Goal: Task Accomplishment & Management: Complete application form

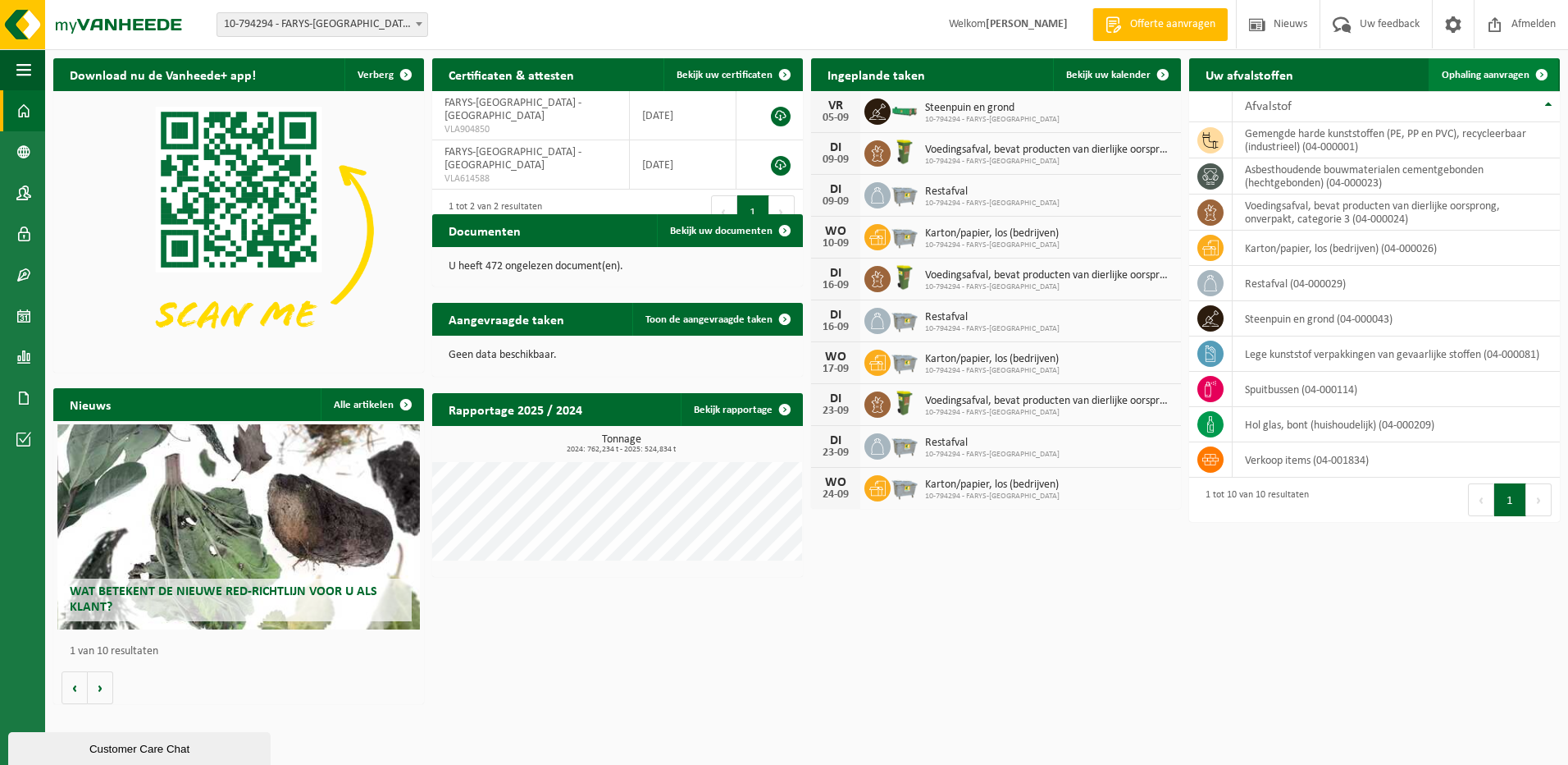
click at [1509, 72] on span "Ophaling aanvragen" at bounding box center [1485, 74] width 87 height 10
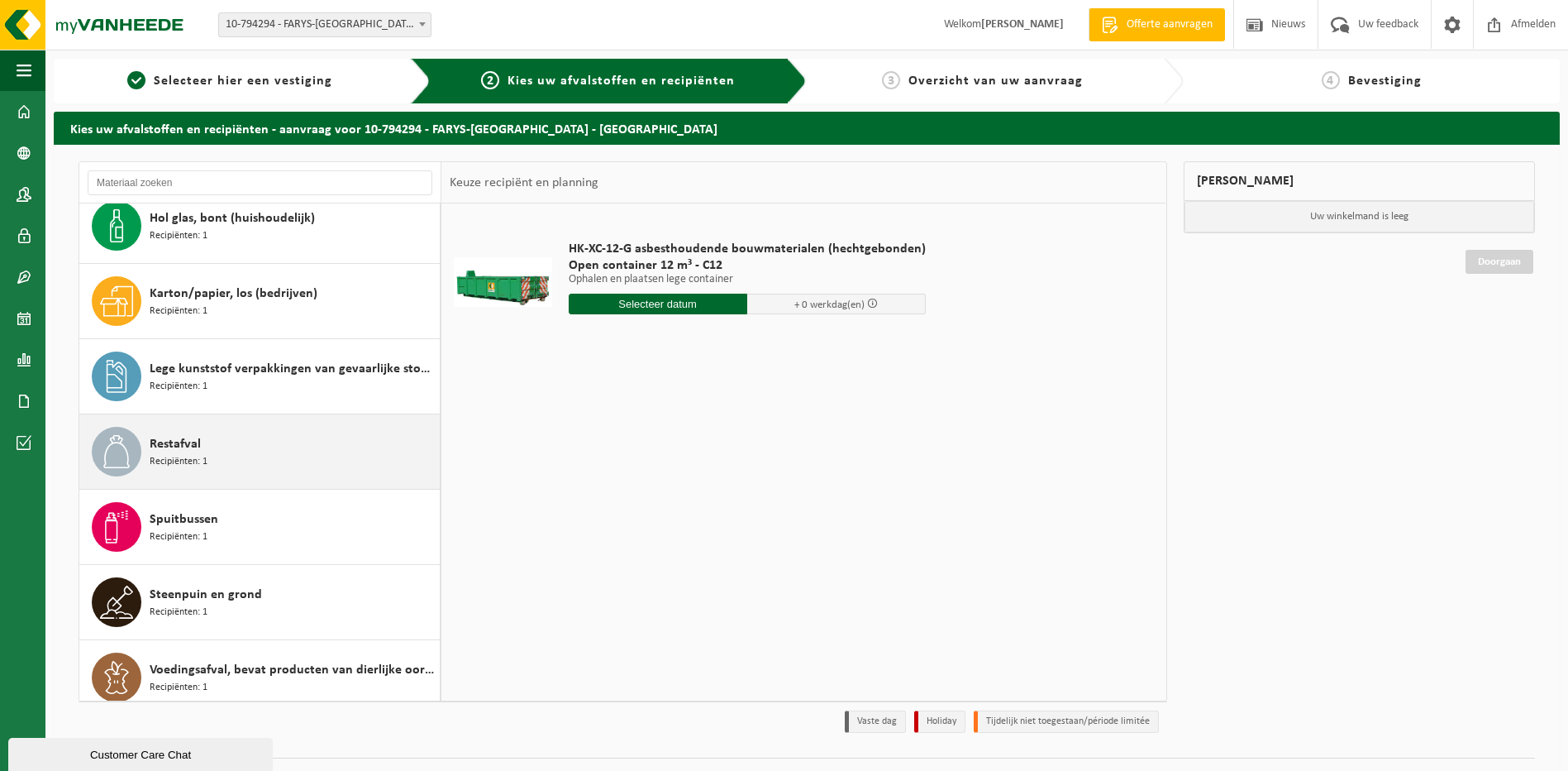
scroll to position [179, 0]
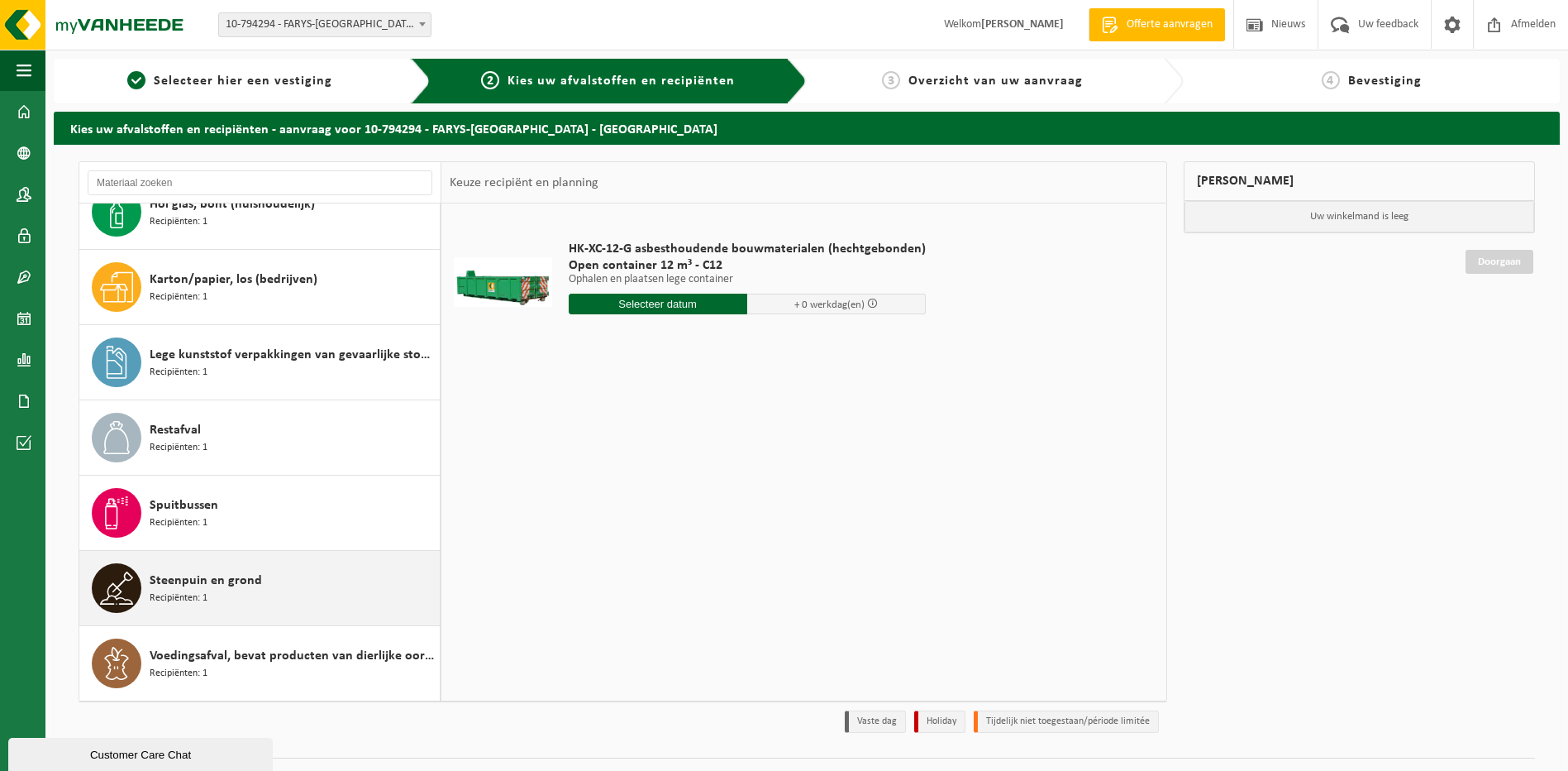
click at [186, 586] on span "Steenpuin en grond" at bounding box center [205, 580] width 112 height 20
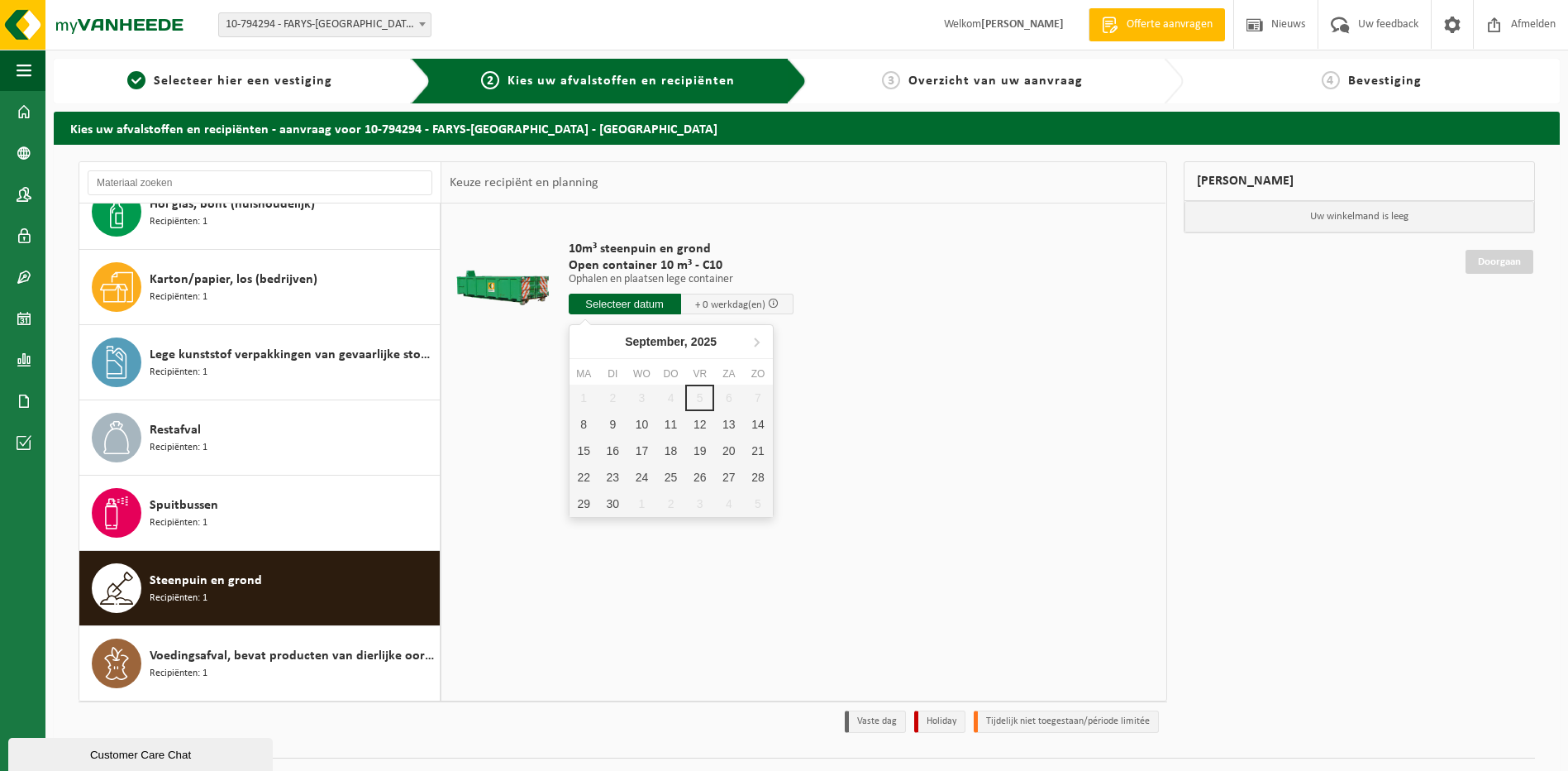
click at [626, 304] on input "text" at bounding box center [624, 305] width 112 height 21
click at [590, 420] on div "8" at bounding box center [584, 424] width 29 height 27
type input "Van 2025-09-08"
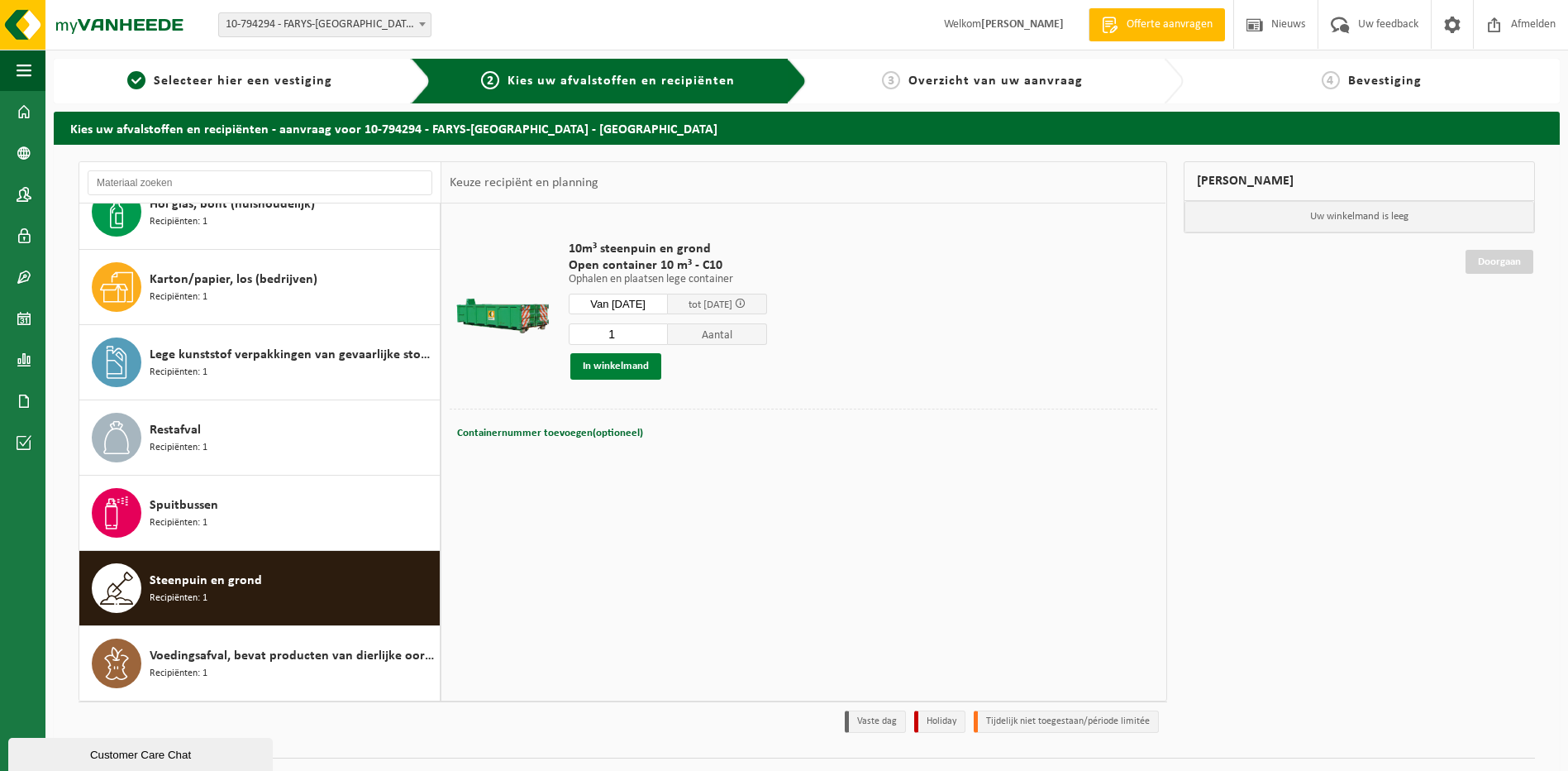
click at [618, 367] on button "In winkelmand" at bounding box center [616, 367] width 91 height 27
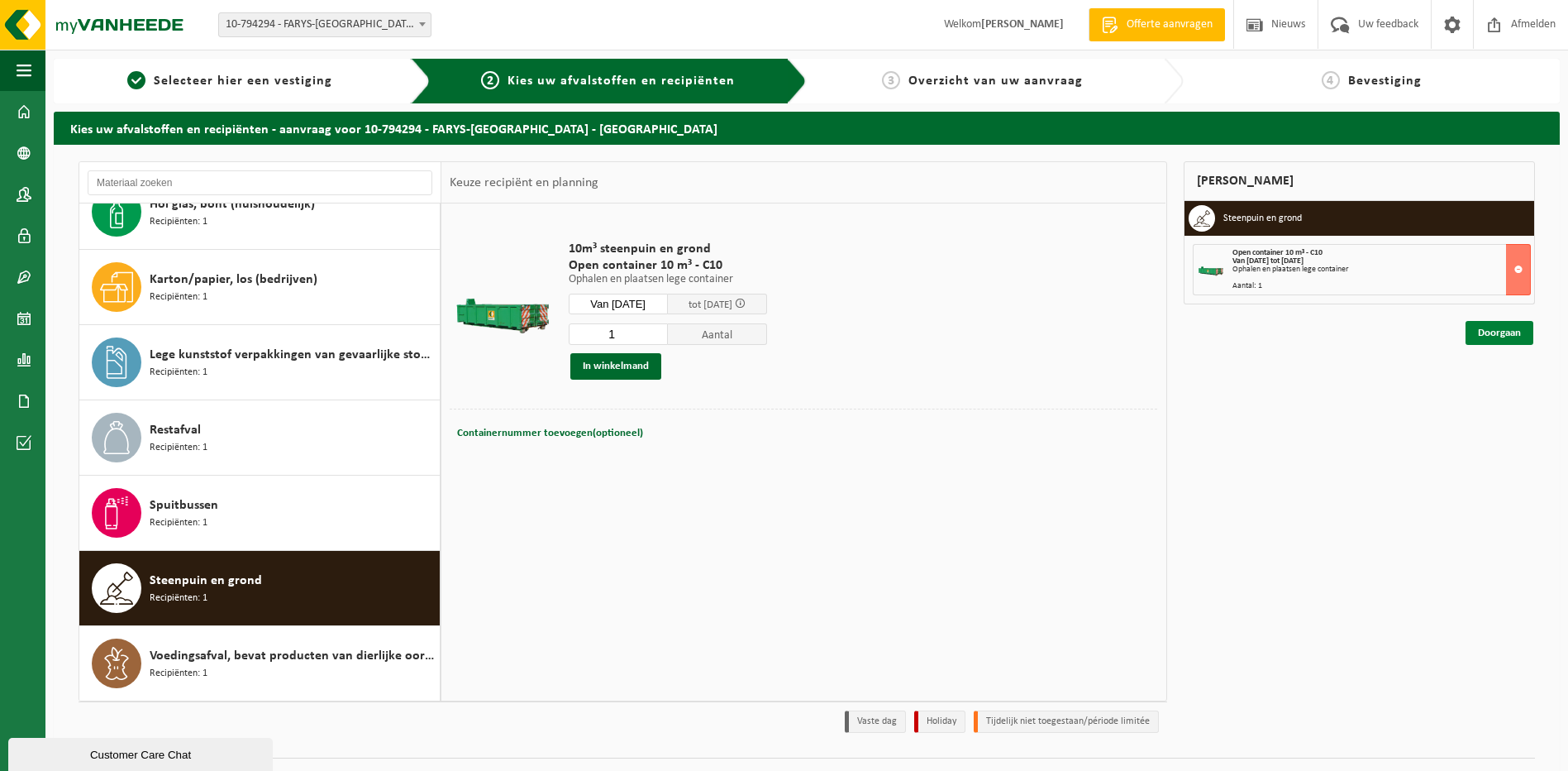
click at [1510, 336] on link "Doorgaan" at bounding box center [1499, 332] width 68 height 24
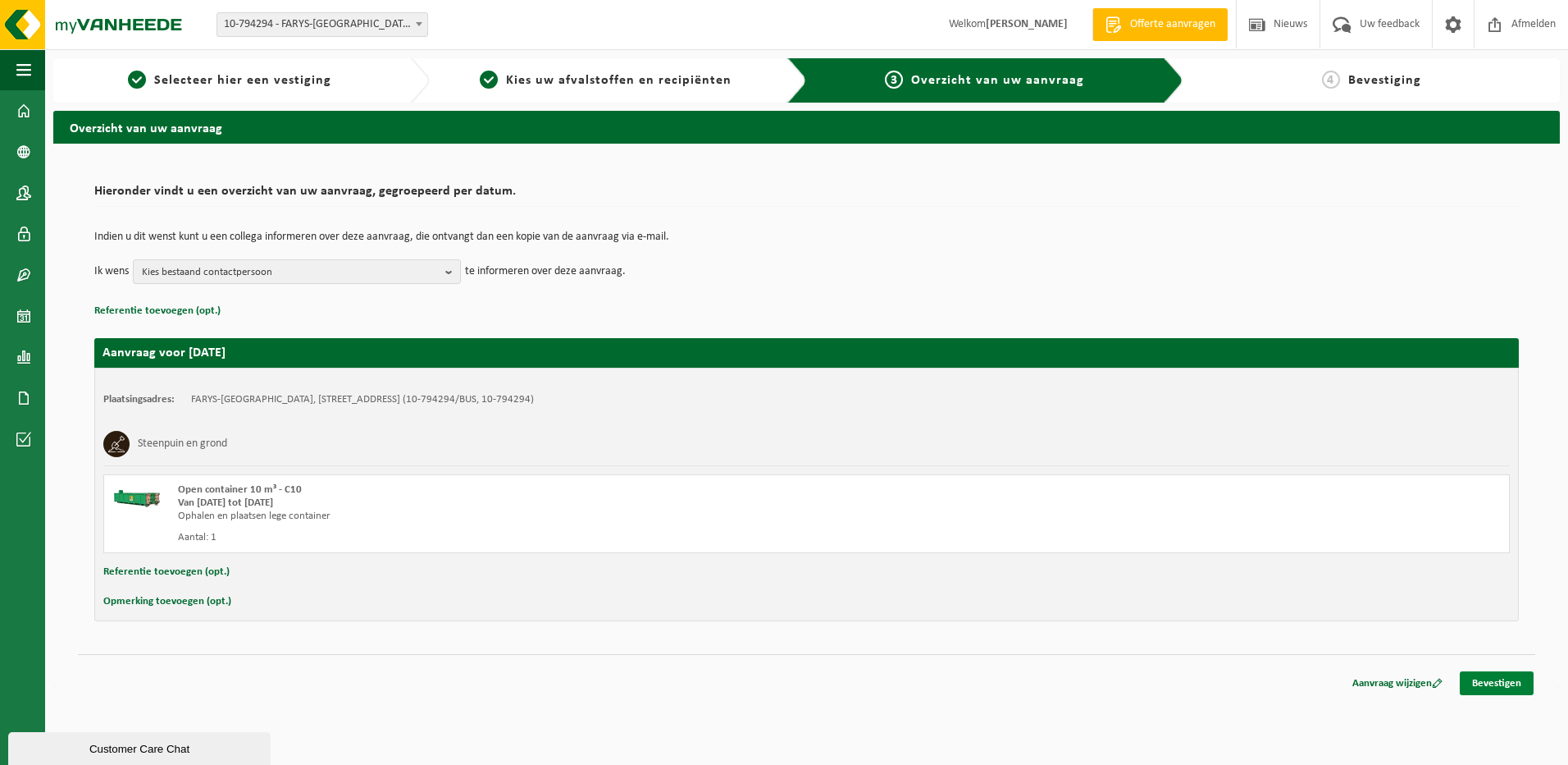
click at [1492, 683] on link "Bevestigen" at bounding box center [1497, 682] width 74 height 24
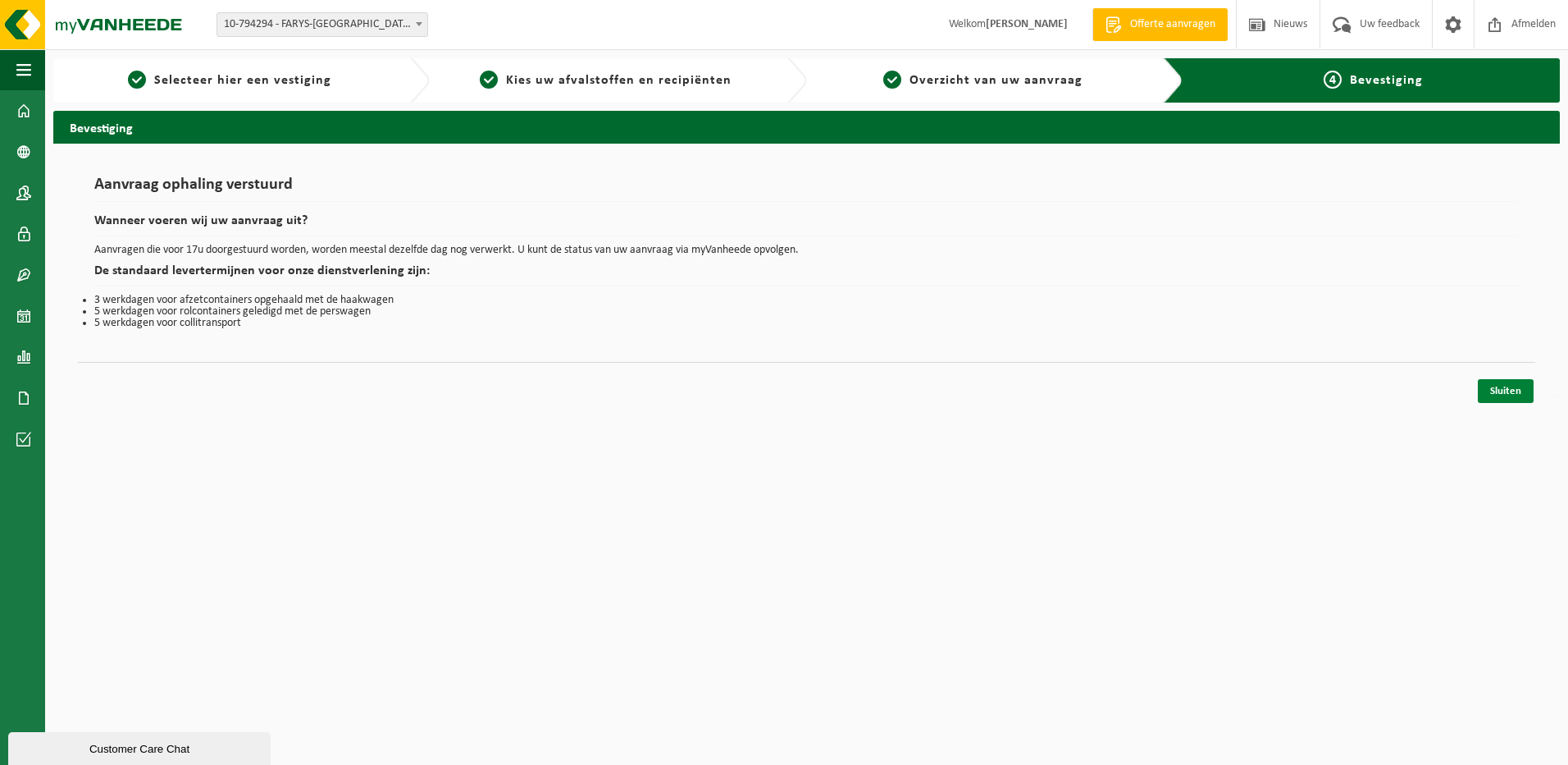
click at [1505, 391] on link "Sluiten" at bounding box center [1505, 391] width 56 height 24
